Goal: Information Seeking & Learning: Learn about a topic

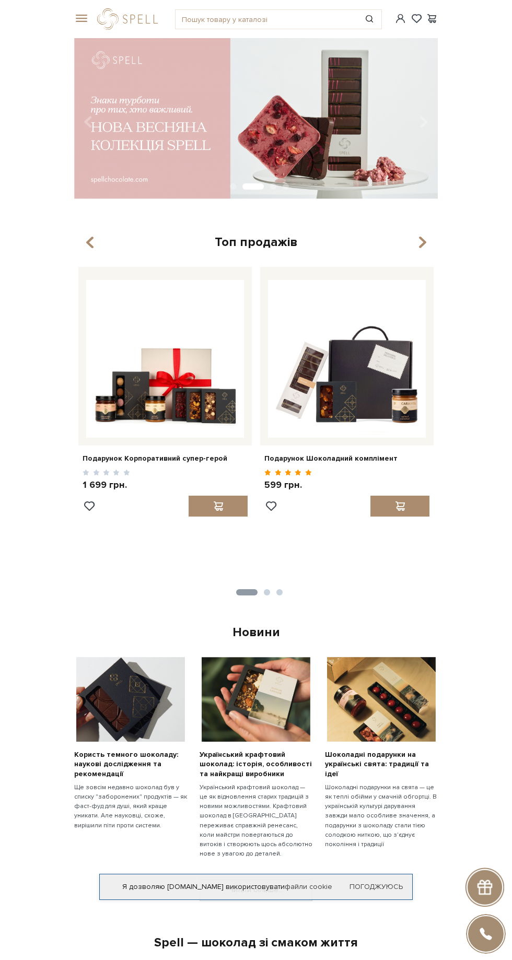
click at [433, 245] on div "Топ продажів" at bounding box center [255, 242] width 363 height 16
click at [422, 242] on icon "button" at bounding box center [422, 242] width 9 height 18
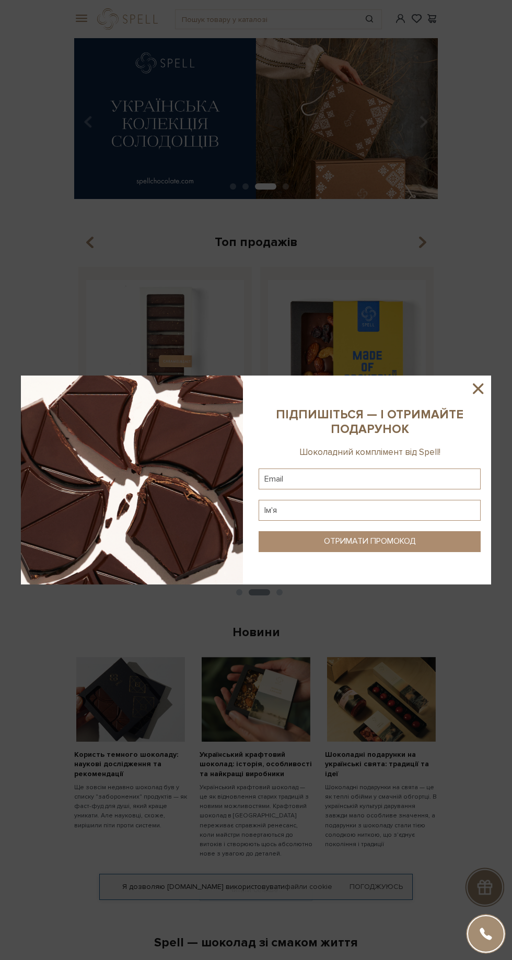
click at [428, 250] on div at bounding box center [256, 480] width 512 height 960
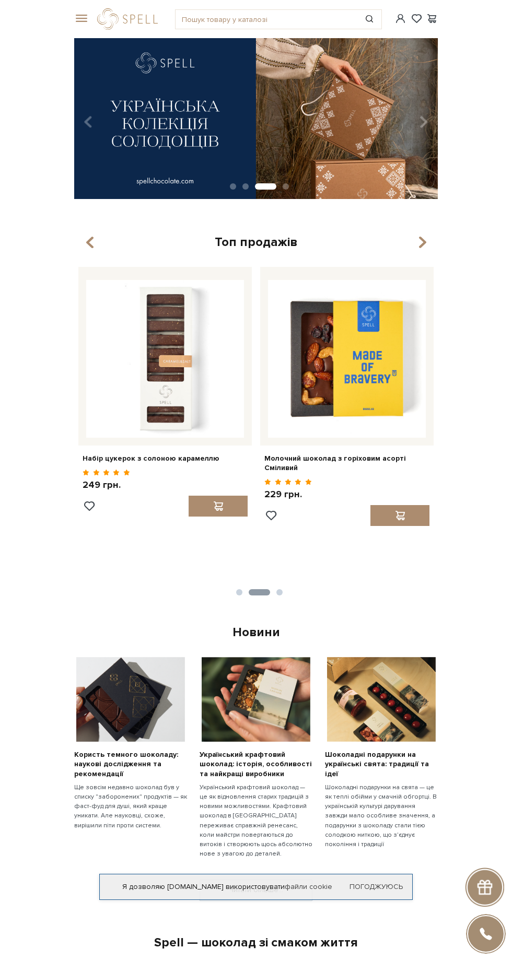
click at [422, 243] on icon "button" at bounding box center [422, 242] width 9 height 18
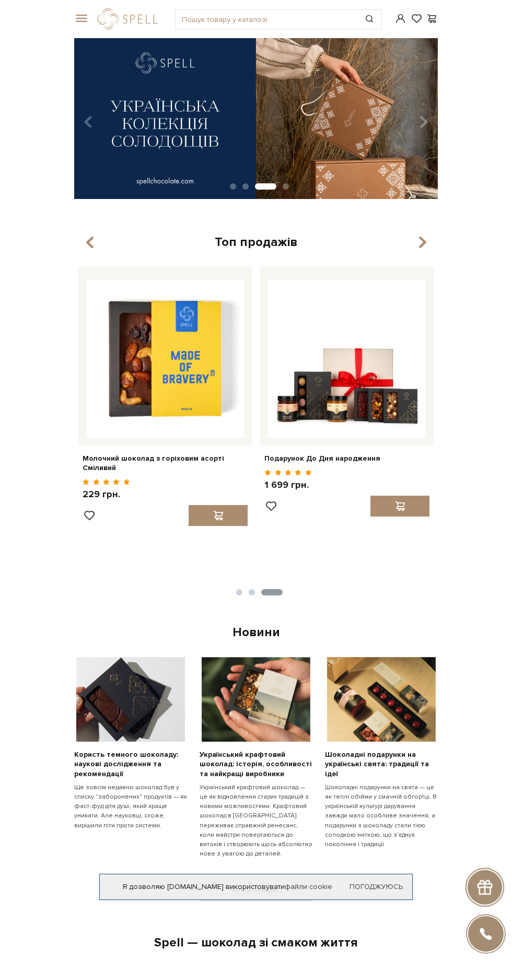
click at [422, 241] on icon "button" at bounding box center [422, 242] width 9 height 18
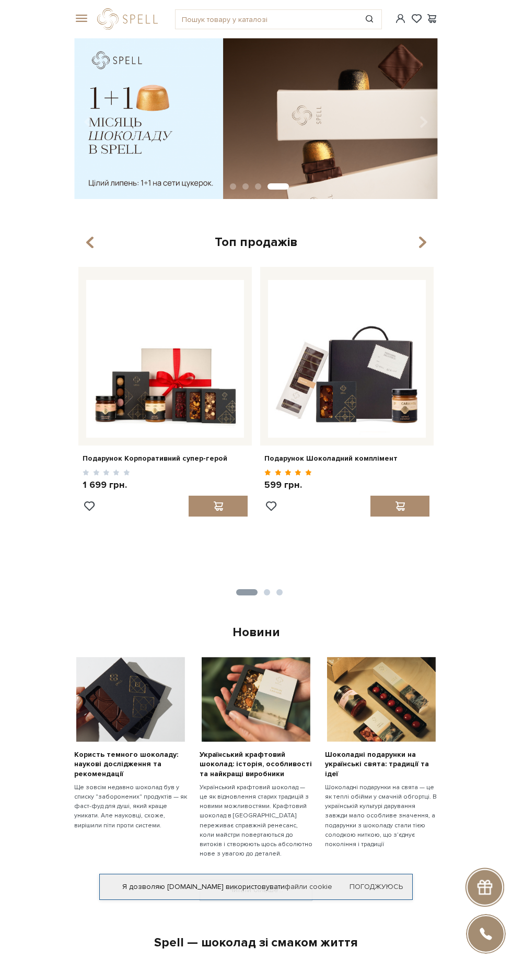
click at [79, 18] on span at bounding box center [79, 18] width 10 height 9
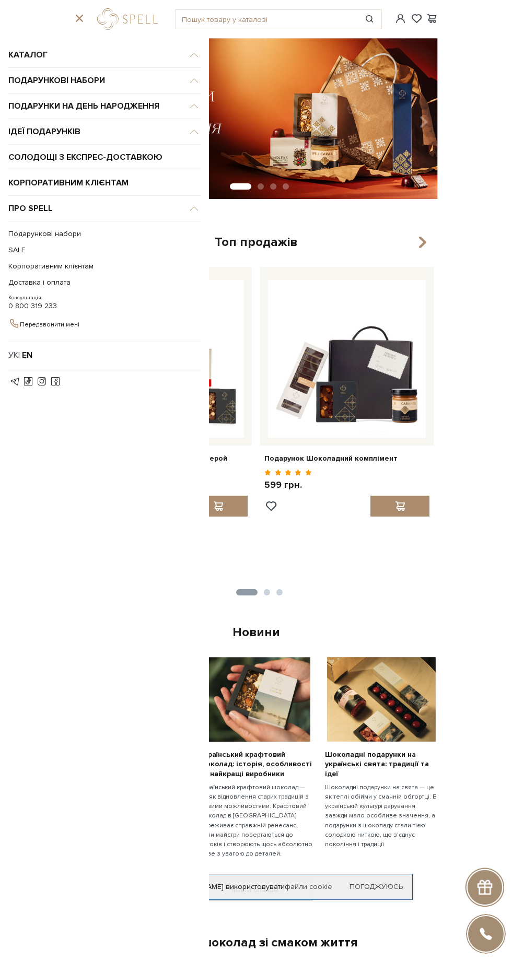
click at [180, 68] on span "Подарункові набори" at bounding box center [104, 55] width 192 height 26
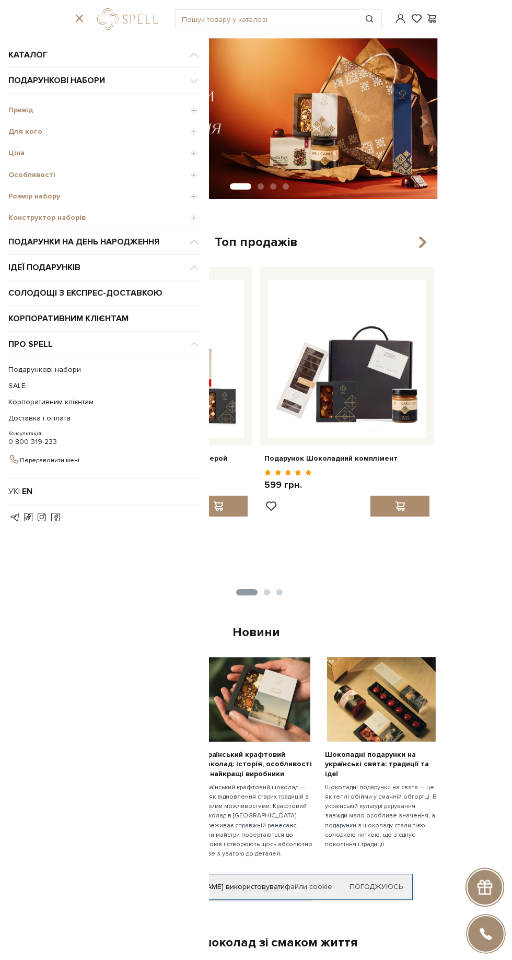
click at [206, 126] on div "Каталог Всі солодощі Дивитись всі Новинки Бестселери Набори Смаки літа Унікальн…" at bounding box center [104, 497] width 209 height 926
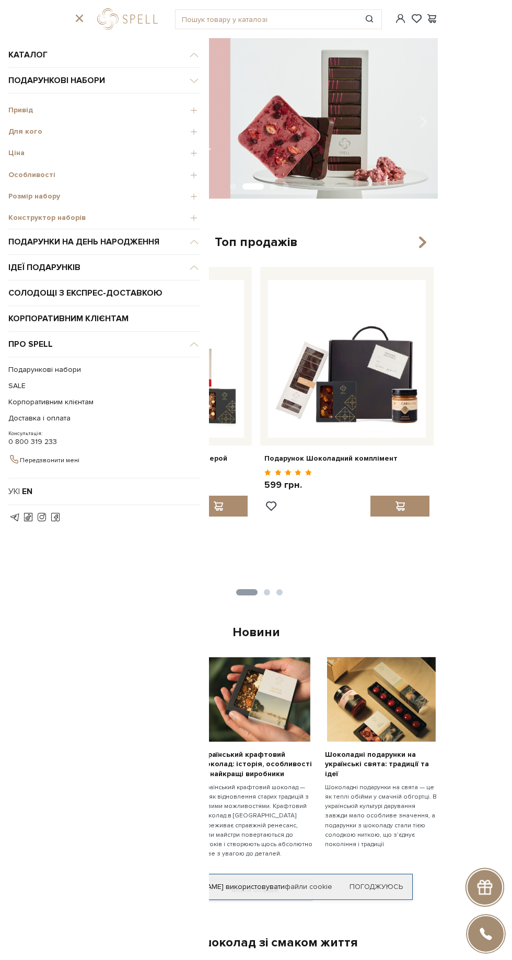
click at [204, 131] on div "Каталог Всі солодощі Дивитись всі Новинки Бестселери Набори Смаки літа Унікальн…" at bounding box center [104, 497] width 209 height 926
click at [43, 131] on span "Для кого" at bounding box center [104, 131] width 192 height 9
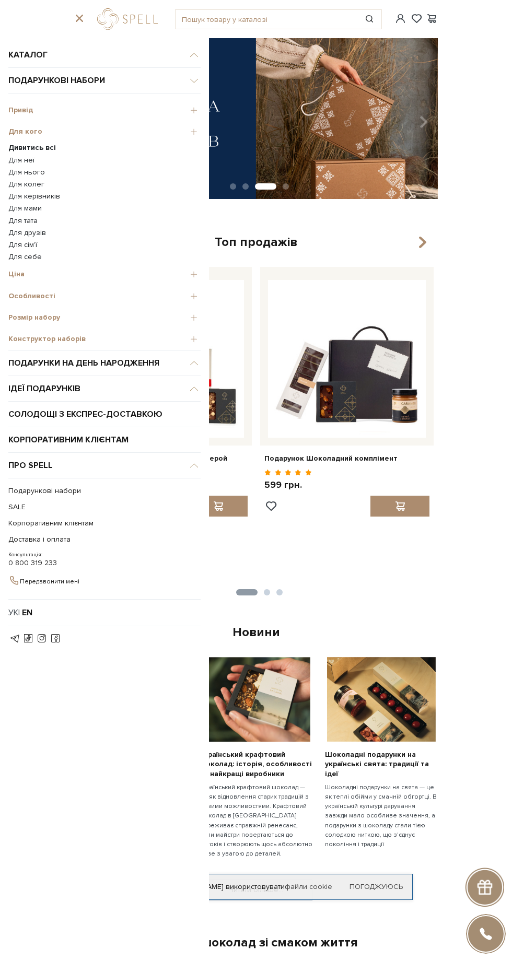
click at [55, 192] on link "Для керівників" at bounding box center [104, 196] width 192 height 9
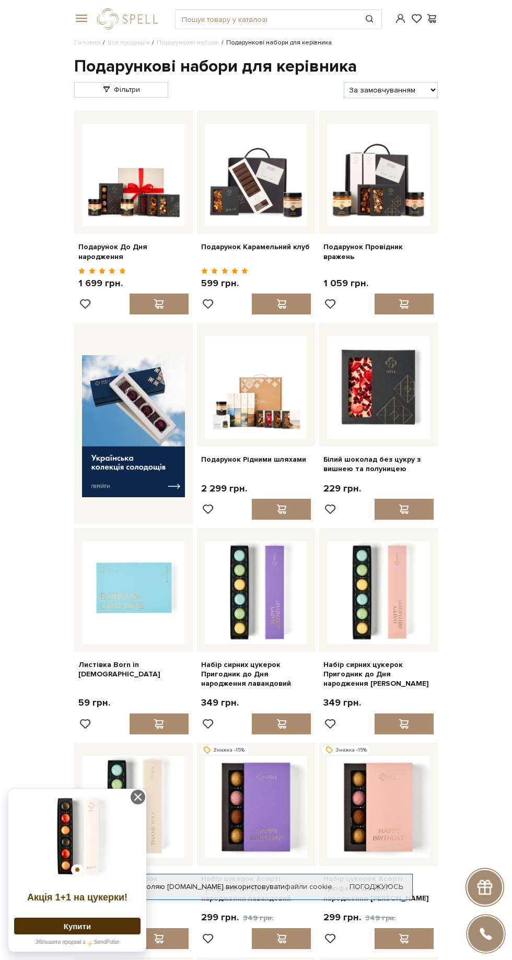
click at [79, 19] on span at bounding box center [79, 18] width 10 height 9
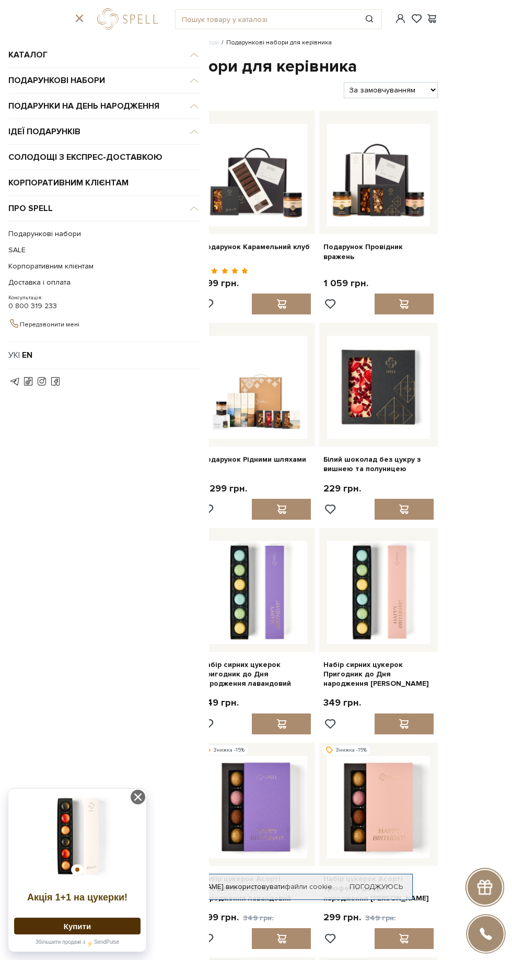
click at [178, 54] on span "Каталог" at bounding box center [104, 55] width 192 height 26
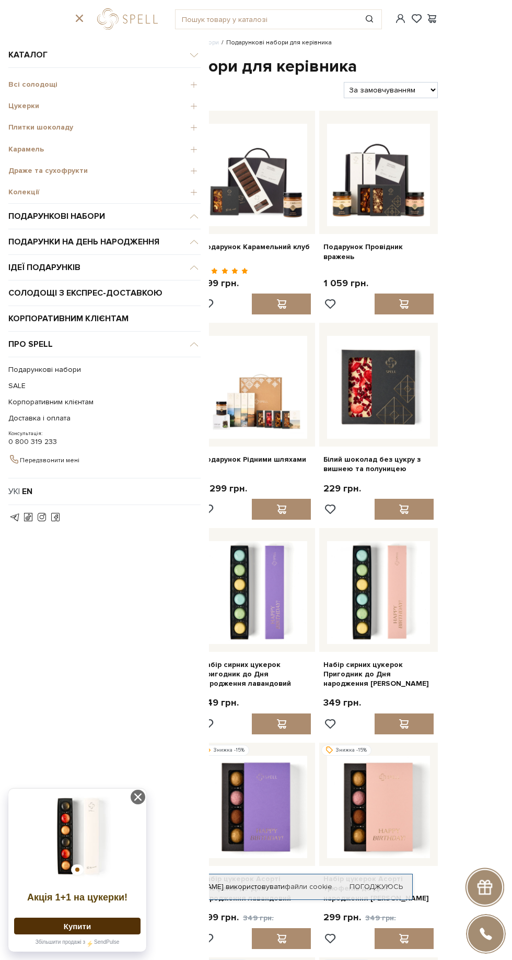
click at [98, 192] on span "Колекції" at bounding box center [104, 191] width 192 height 9
